Goal: Find specific page/section: Find specific page/section

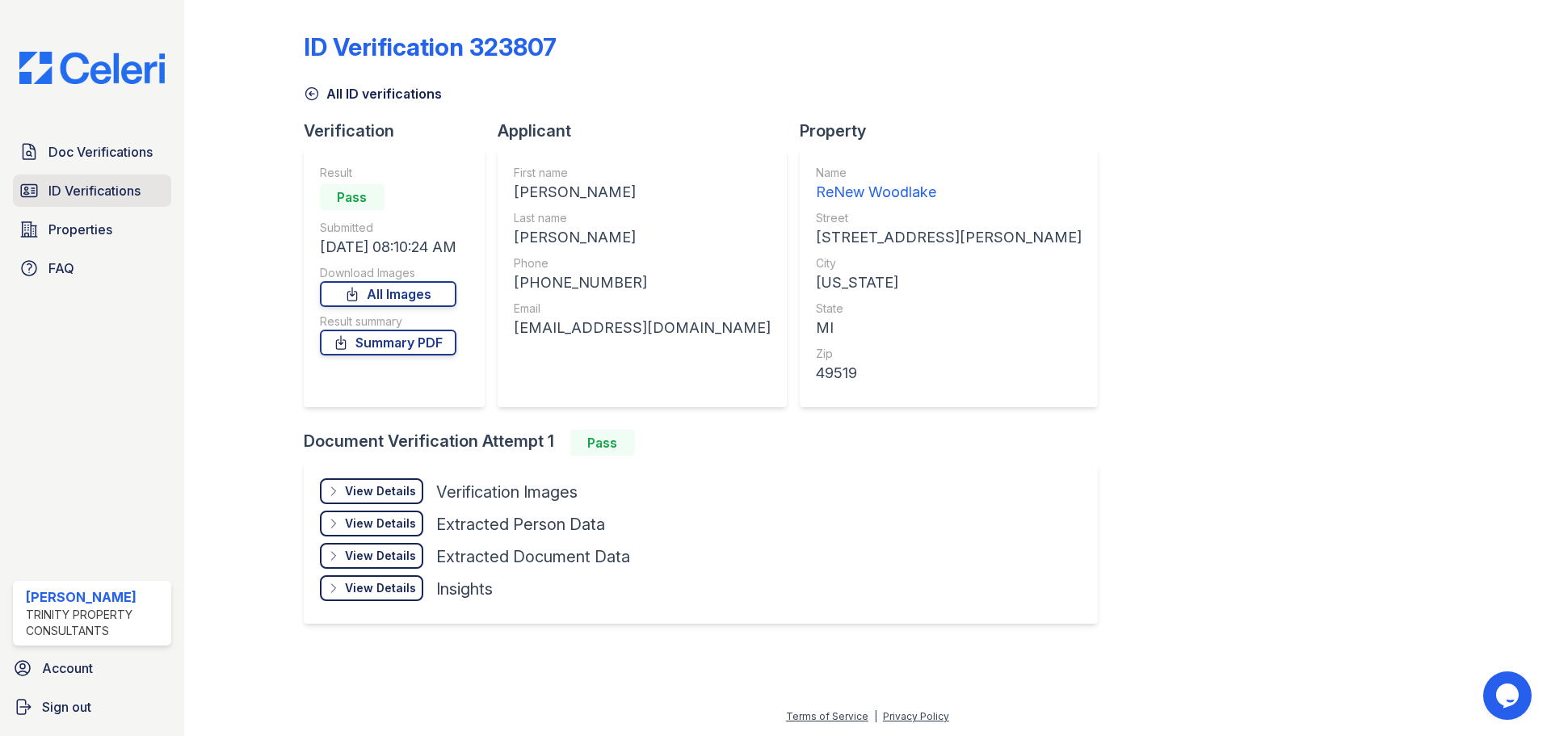
click at [105, 190] on span "ID Verifications" at bounding box center [94, 190] width 92 height 19
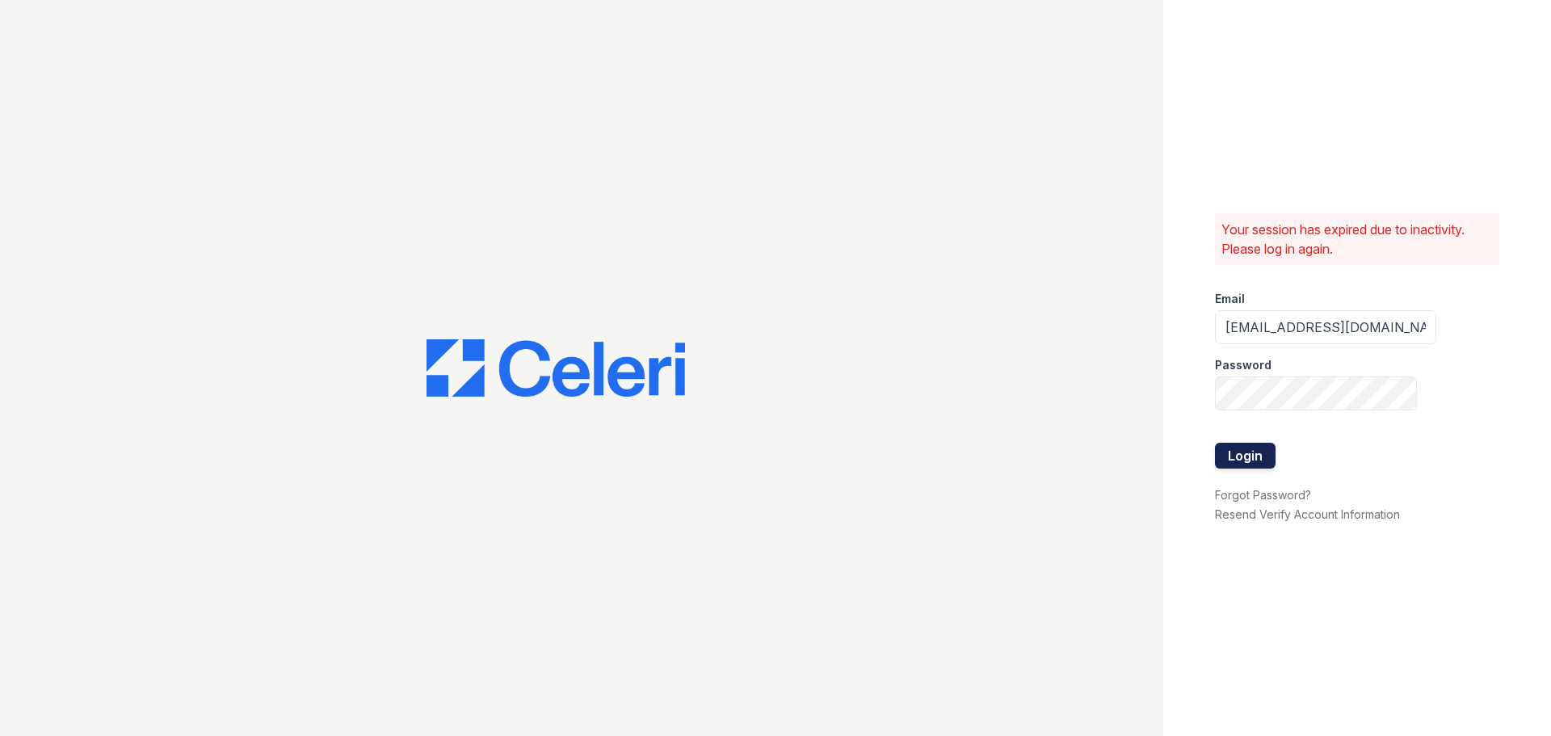
click at [1219, 443] on button "Login" at bounding box center [1245, 456] width 61 height 26
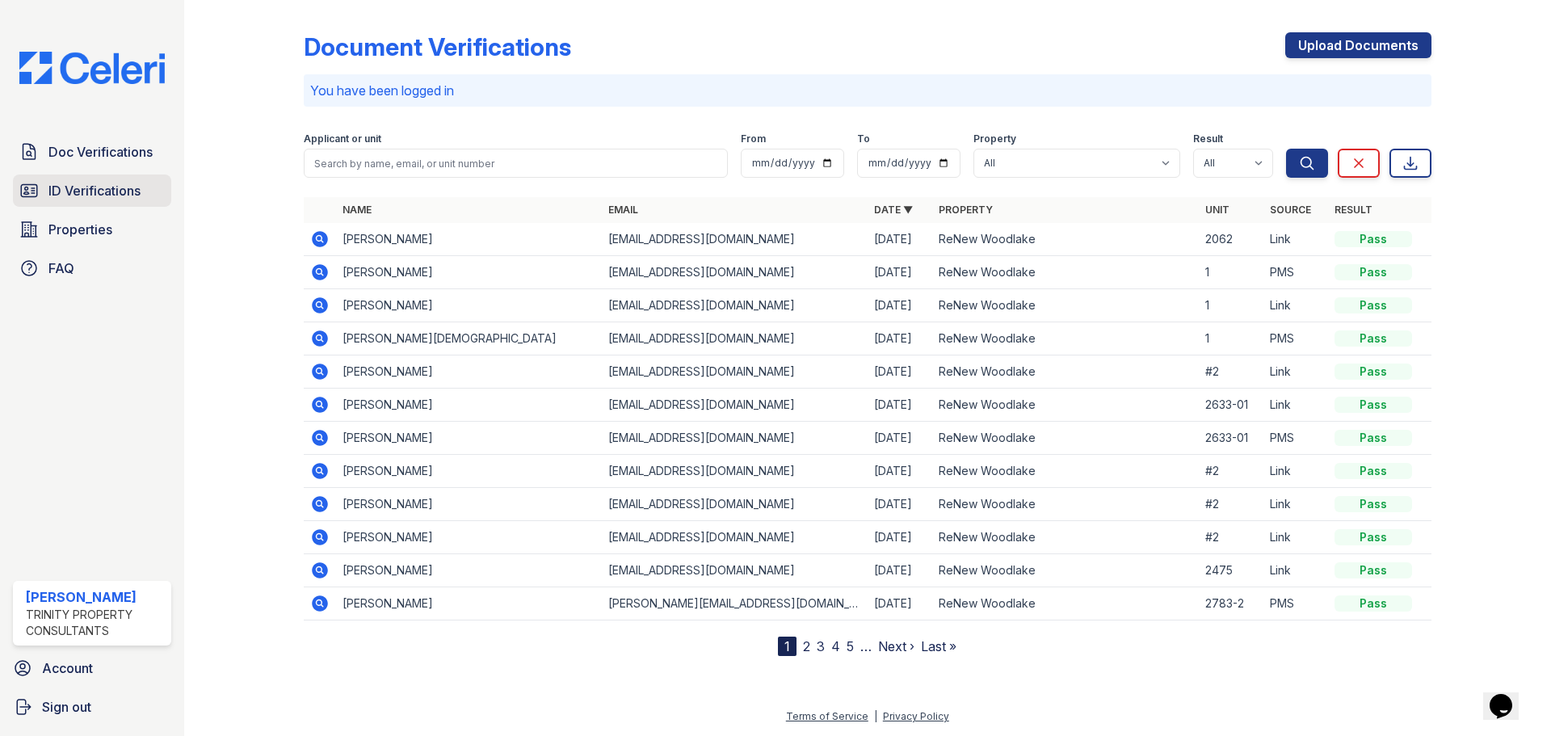
click at [77, 185] on span "ID Verifications" at bounding box center [94, 190] width 92 height 19
